Goal: Book appointment/travel/reservation

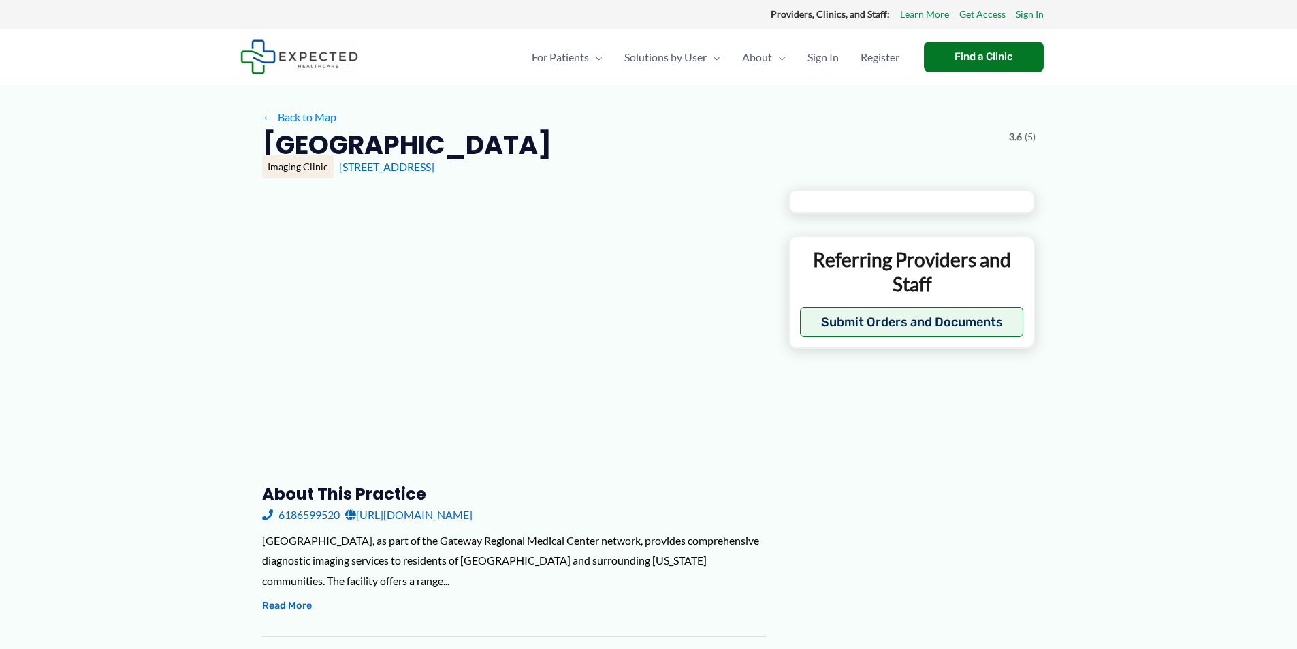
type input "**********"
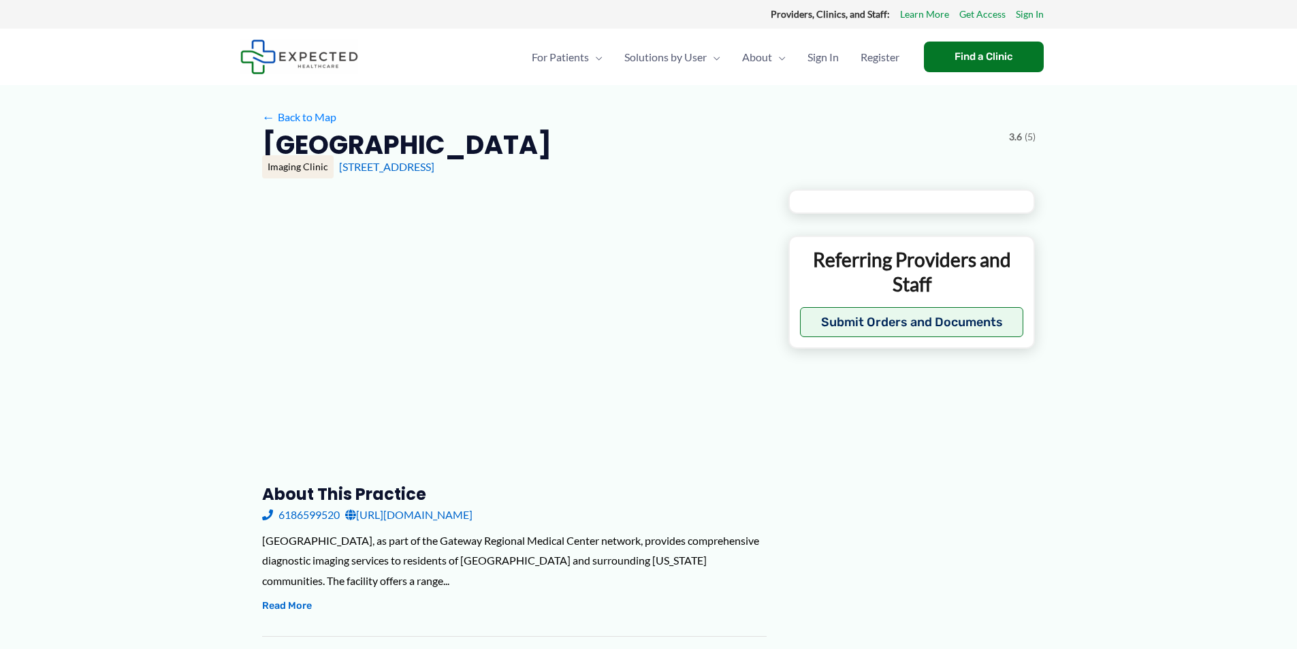
type input "**********"
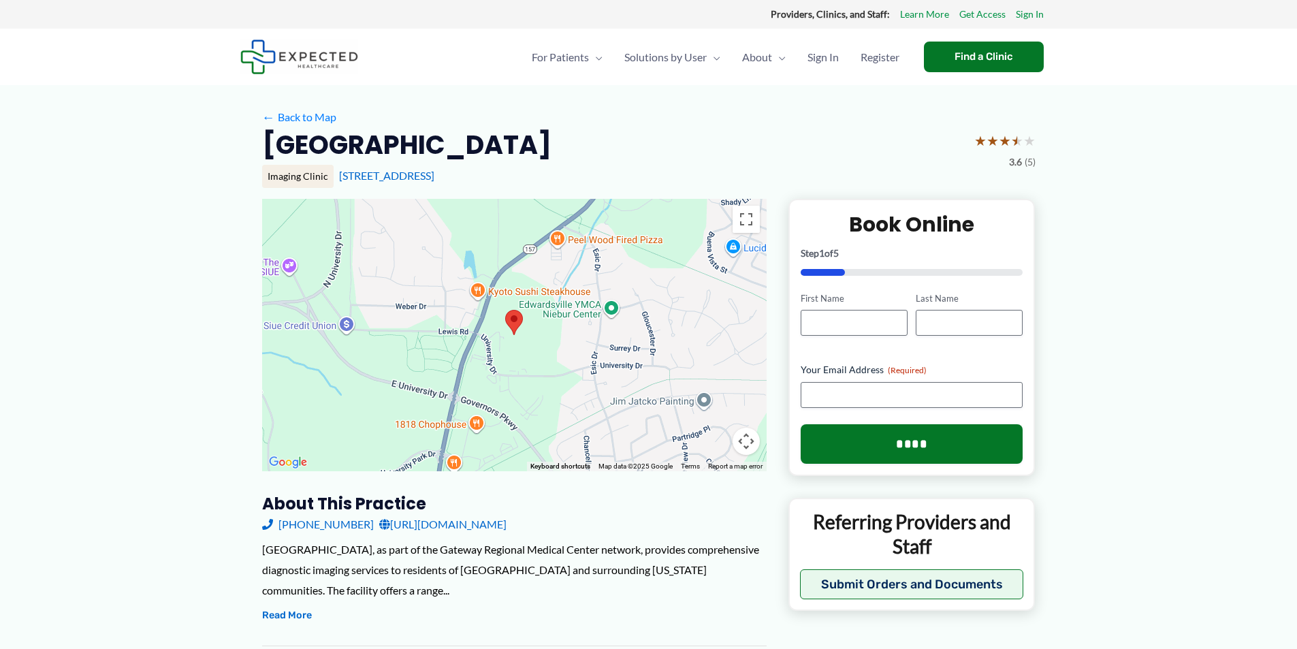
click at [506, 524] on link "[URL][DOMAIN_NAME]" at bounding box center [442, 524] width 127 height 20
